Goal: Find specific page/section: Find specific page/section

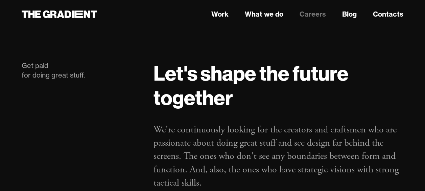
click at [231, 88] on strong "Let's shape the future together" at bounding box center [250, 85] width 195 height 50
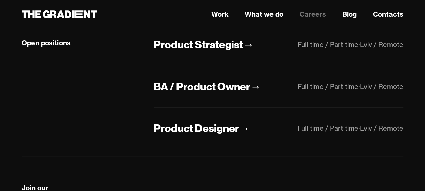
scroll to position [196, 0]
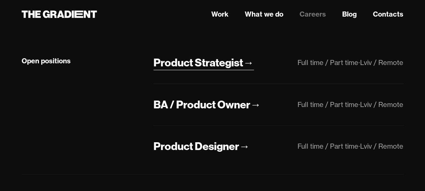
click at [232, 60] on div "Product Strategist" at bounding box center [198, 62] width 90 height 14
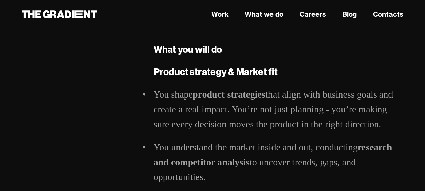
scroll to position [392, 0]
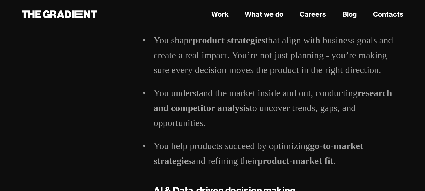
click at [305, 16] on link "Careers" at bounding box center [312, 14] width 26 height 10
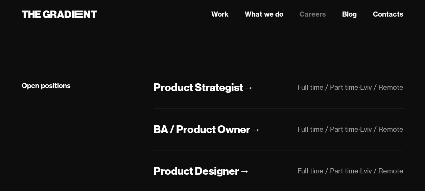
scroll to position [216, 0]
